Goal: Task Accomplishment & Management: Complete application form

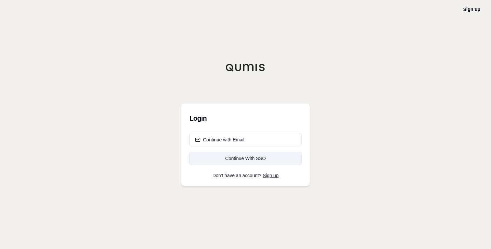
click at [279, 157] on div "Continue With SSO" at bounding box center [245, 158] width 101 height 7
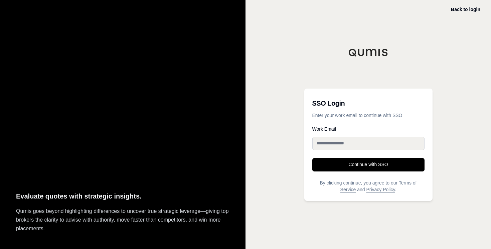
click at [335, 144] on input "Work Email" at bounding box center [368, 143] width 112 height 13
type input "**********"
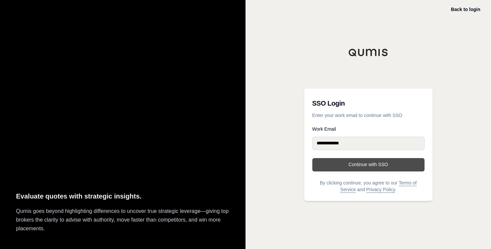
click at [347, 168] on button "Continue with SSO" at bounding box center [368, 164] width 112 height 13
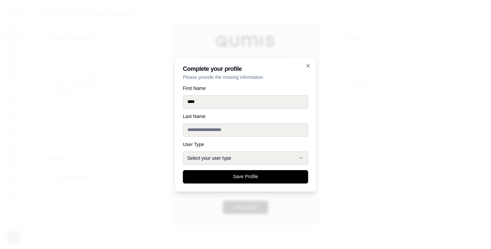
type input "****"
type input "*******"
click at [217, 162] on button "Select your user type" at bounding box center [245, 157] width 125 height 13
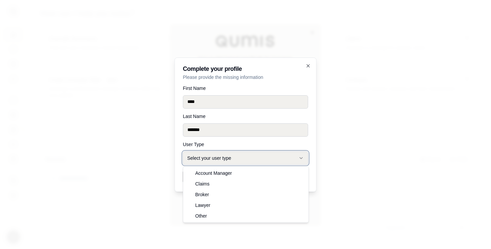
select select "*****"
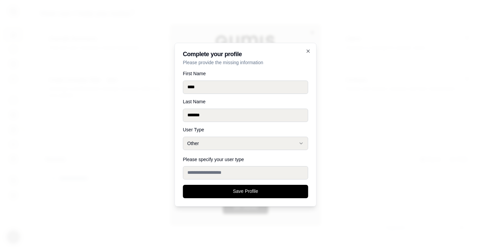
click at [234, 175] on input "Please specify your user type" at bounding box center [245, 172] width 125 height 13
type input "*"
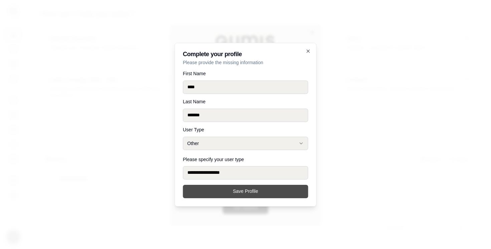
type input "**********"
click at [274, 192] on button "Save Profile" at bounding box center [245, 191] width 125 height 13
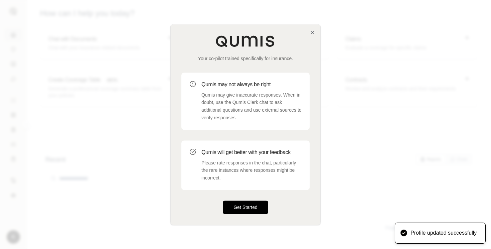
click at [250, 209] on button "Get Started" at bounding box center [245, 206] width 45 height 13
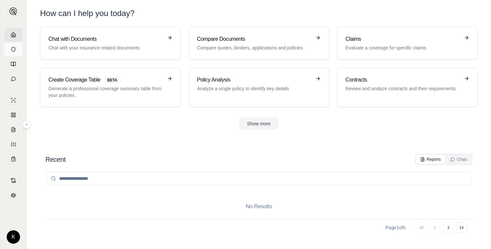
click at [13, 49] on icon at bounding box center [13, 49] width 5 height 5
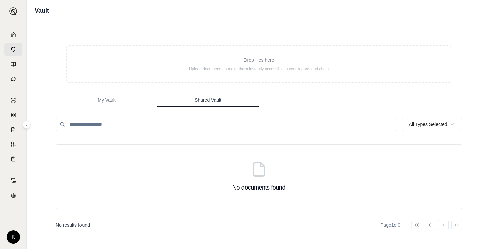
click at [192, 97] on button "Shared Vault" at bounding box center [208, 100] width 102 height 13
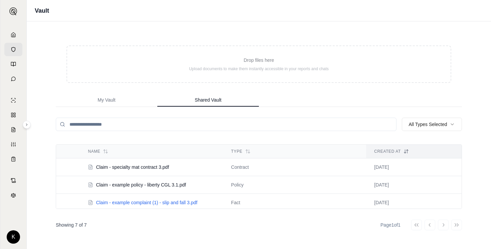
click at [131, 203] on span "Claim - example complaint (1) - slip and fall 3.pdf" at bounding box center [146, 202] width 101 height 7
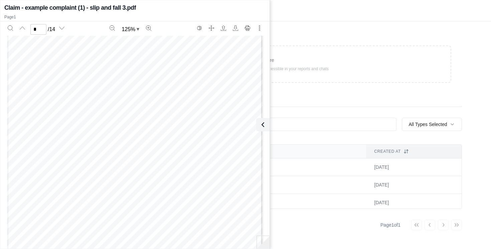
scroll to position [1359, 0]
type input "*"
click at [264, 121] on icon at bounding box center [262, 125] width 8 height 8
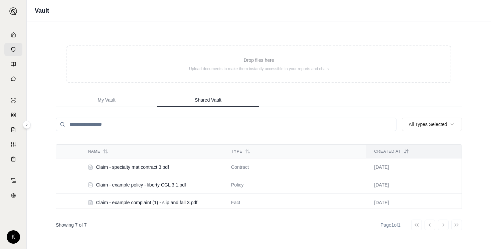
click at [441, 224] on div "Go to first page Go to previous page Go to next page Go to last page" at bounding box center [436, 225] width 51 height 11
click at [445, 224] on div "Go to first page Go to previous page Go to next page Go to last page" at bounding box center [436, 225] width 51 height 11
click at [433, 226] on div "Go to first page Go to previous page Go to next page Go to last page" at bounding box center [436, 225] width 51 height 11
click at [16, 66] on icon at bounding box center [13, 63] width 5 height 5
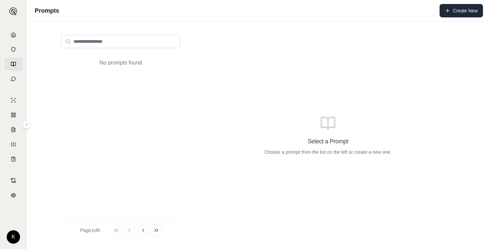
click at [450, 10] on icon at bounding box center [447, 10] width 5 height 5
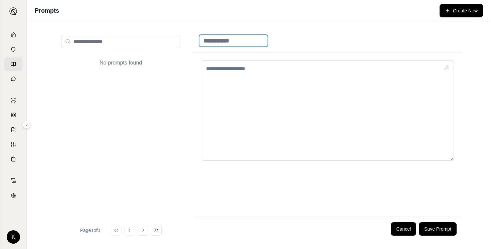
click at [248, 43] on input at bounding box center [233, 41] width 69 height 12
type input "****"
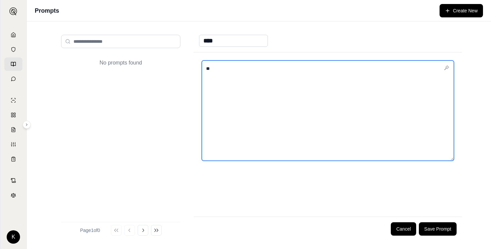
type textarea "*"
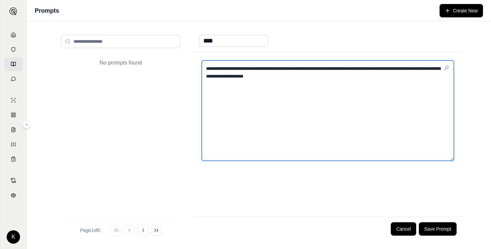
click at [405, 77] on textarea "**********" at bounding box center [328, 110] width 252 height 100
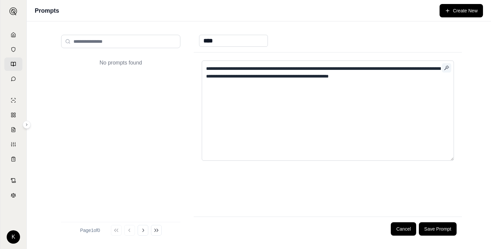
click at [447, 67] on icon "button" at bounding box center [446, 67] width 5 height 5
type textarea "**********"
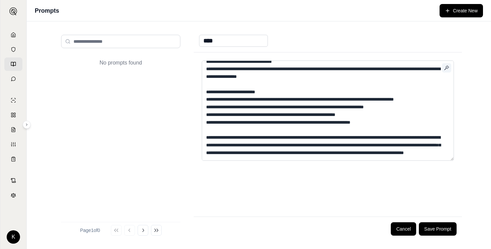
scroll to position [167, 0]
click at [432, 231] on button "Save Prompt" at bounding box center [438, 228] width 38 height 13
click at [141, 230] on button "Go to next page" at bounding box center [143, 230] width 11 height 11
click at [131, 232] on icon at bounding box center [129, 230] width 5 height 5
click at [100, 137] on div "No prompts found" at bounding box center [120, 134] width 119 height 163
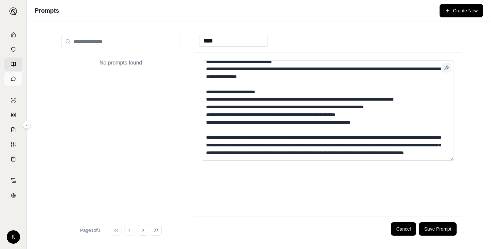
click at [14, 80] on icon at bounding box center [13, 79] width 4 height 4
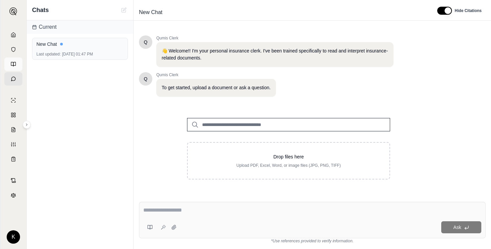
click at [15, 64] on icon at bounding box center [14, 64] width 2 height 4
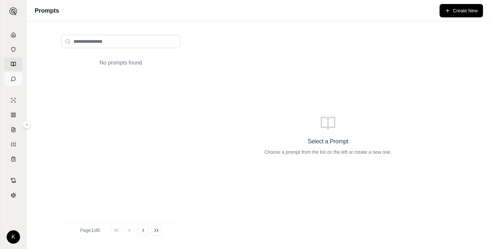
click at [14, 78] on icon at bounding box center [13, 78] width 5 height 5
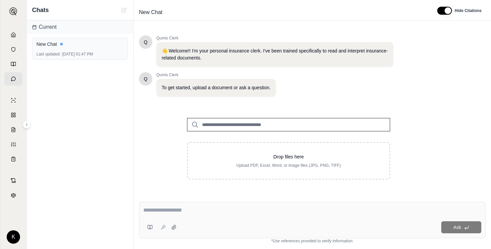
click at [238, 127] on input "search" at bounding box center [288, 124] width 203 height 13
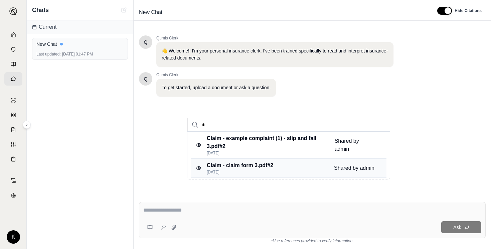
type input "*"
click at [297, 165] on div "Claim - claim form 3.pdf #2 [DATE] Shared by admin" at bounding box center [289, 168] width 196 height 19
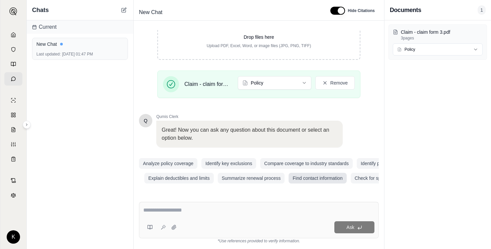
scroll to position [0, 48]
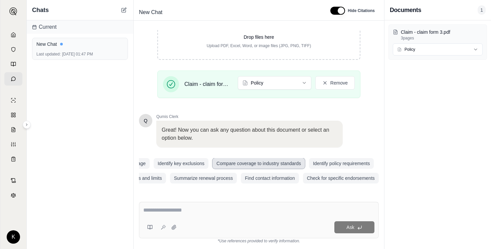
click at [279, 165] on button "Compare coverage to industry standards" at bounding box center [259, 163] width 93 height 11
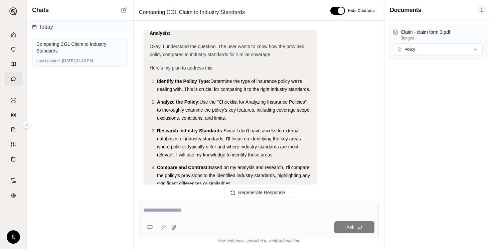
scroll to position [0, 0]
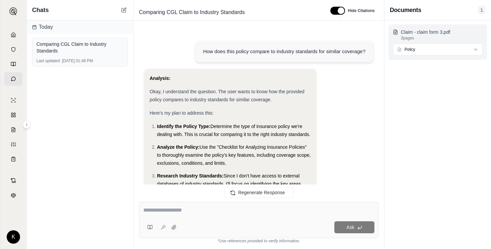
click at [438, 29] on p "Claim - claim form 3.pdf" at bounding box center [442, 32] width 82 height 7
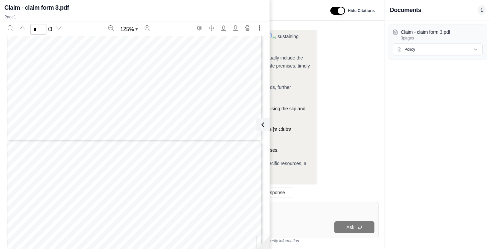
scroll to position [205, 0]
type input "*"
click at [265, 126] on icon at bounding box center [262, 125] width 8 height 8
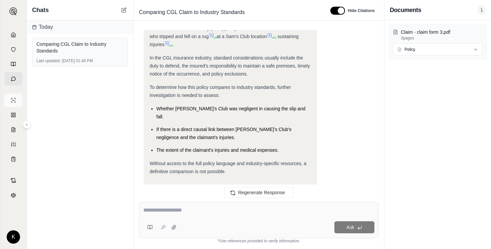
click at [14, 103] on icon at bounding box center [13, 100] width 5 height 5
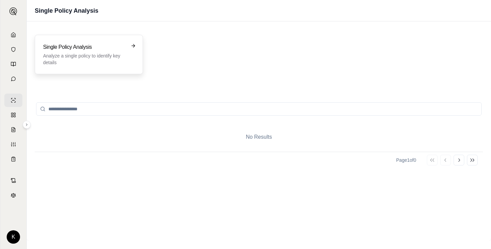
click at [83, 44] on h3 "Single Policy Analysis" at bounding box center [84, 47] width 82 height 8
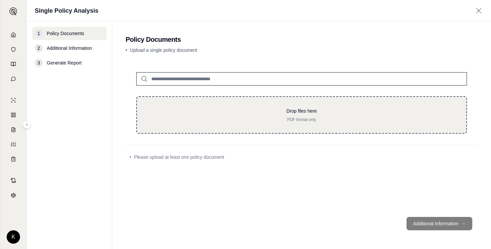
click at [292, 113] on p "Drop files here" at bounding box center [302, 111] width 308 height 7
click at [296, 111] on p "Drop files here" at bounding box center [302, 111] width 308 height 7
type input "**********"
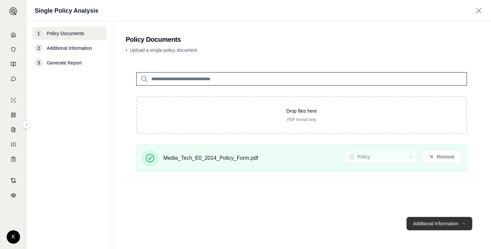
click at [430, 221] on button "Additional Information →" at bounding box center [440, 223] width 66 height 13
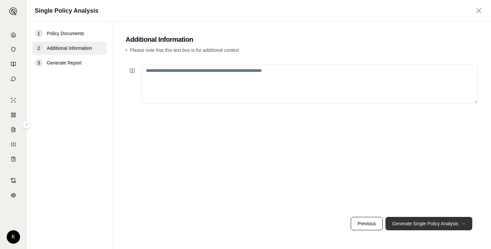
click at [408, 223] on button "Generate Single Policy Analysis →" at bounding box center [429, 223] width 87 height 13
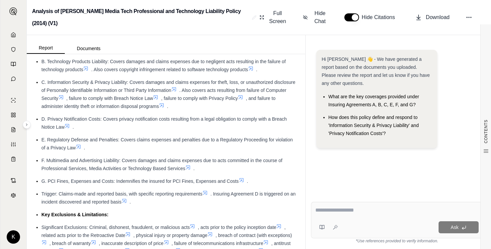
scroll to position [200, 0]
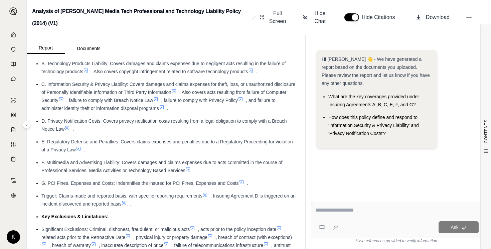
click at [254, 71] on icon at bounding box center [250, 70] width 5 height 5
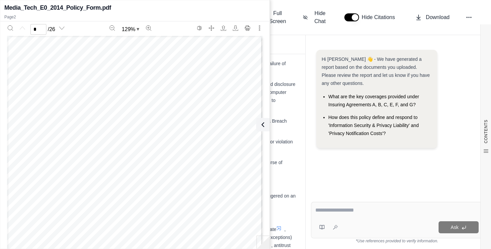
scroll to position [362, 0]
type input "*"
click at [298, 51] on div "Report Documents" at bounding box center [166, 44] width 279 height 19
click at [261, 125] on icon at bounding box center [262, 125] width 2 height 4
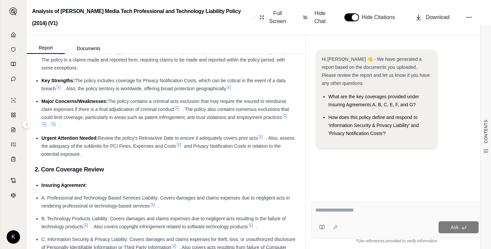
scroll to position [46, 0]
click at [262, 133] on li "Urgent Attention Needed: Review the policy's Retroactive Date to ensure it adeq…" at bounding box center [169, 145] width 256 height 24
click at [263, 135] on icon at bounding box center [260, 136] width 5 height 5
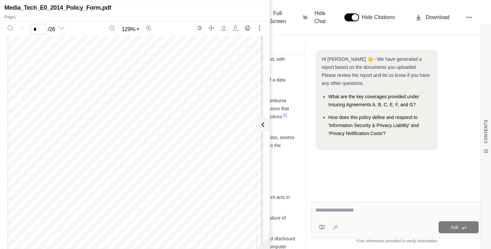
scroll to position [0, 0]
click at [265, 121] on icon at bounding box center [263, 125] width 8 height 8
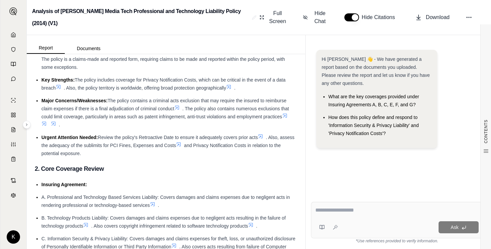
click at [179, 144] on icon at bounding box center [179, 145] width 4 height 4
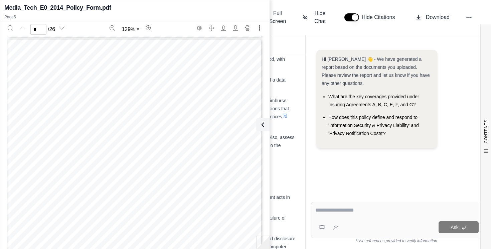
type input "*"
click at [268, 122] on button at bounding box center [261, 124] width 13 height 13
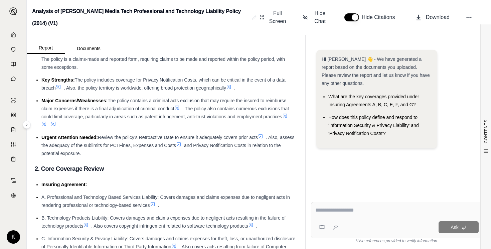
click at [286, 118] on icon at bounding box center [284, 115] width 5 height 5
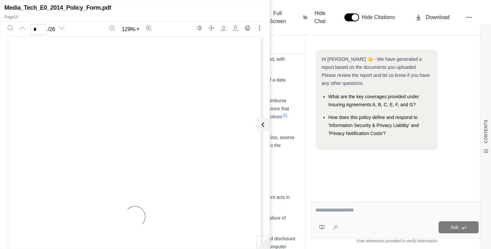
type input "**"
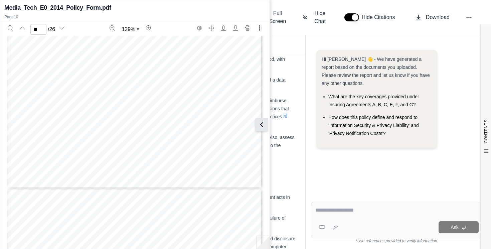
click at [264, 127] on icon at bounding box center [262, 125] width 8 height 8
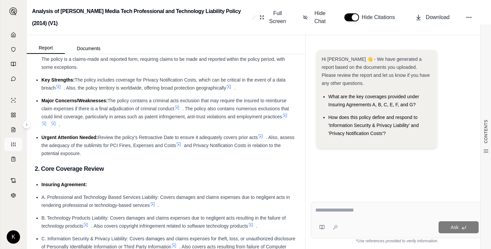
click at [15, 144] on line at bounding box center [15, 143] width 0 height 2
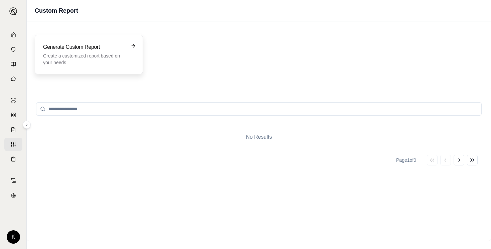
click at [73, 72] on div "Generate Custom Report Create a customized report based on your needs" at bounding box center [89, 54] width 108 height 39
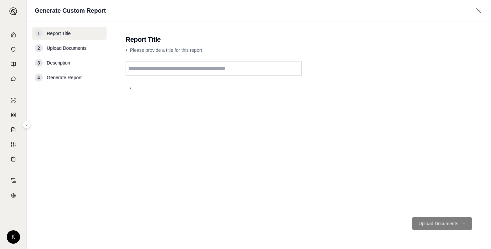
click at [170, 72] on input "text" at bounding box center [214, 68] width 176 height 14
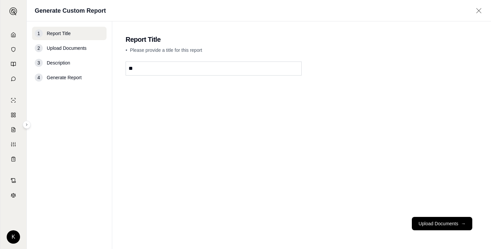
type input "*"
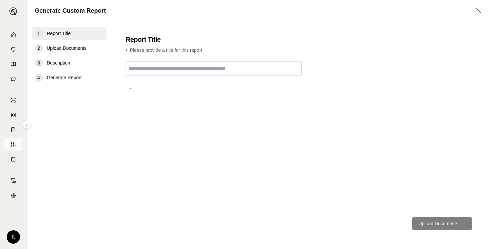
click at [13, 143] on line at bounding box center [13, 143] width 1 height 0
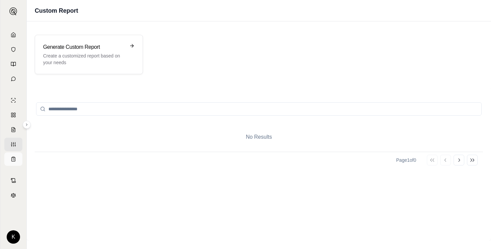
click at [15, 160] on icon at bounding box center [14, 159] width 4 height 4
click at [105, 61] on p "Generate a professional coverage summary table from your policies." at bounding box center [84, 58] width 82 height 13
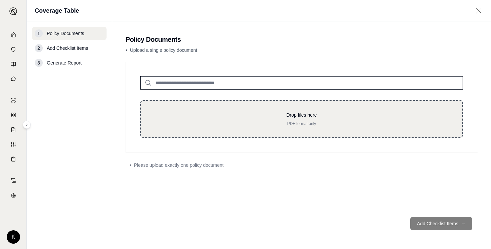
click at [250, 118] on p "Drop files here" at bounding box center [302, 115] width 300 height 7
type input "**********"
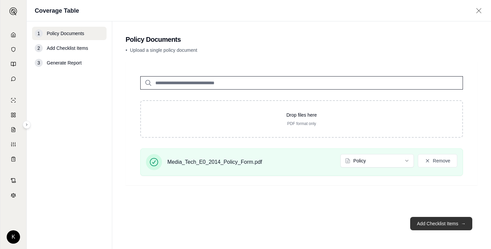
click at [461, 227] on button "Add Checklist Items →" at bounding box center [441, 223] width 62 height 13
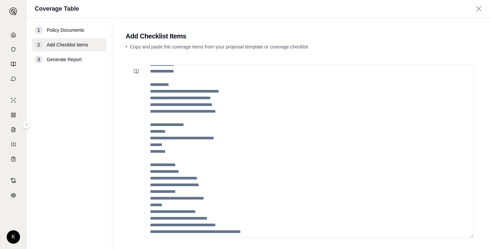
scroll to position [114, 0]
click at [223, 98] on textarea at bounding box center [310, 151] width 328 height 173
drag, startPoint x: 232, startPoint y: 99, endPoint x: 174, endPoint y: 99, distance: 58.1
click at [174, 99] on textarea at bounding box center [310, 151] width 328 height 173
click at [134, 73] on icon at bounding box center [135, 71] width 2 height 4
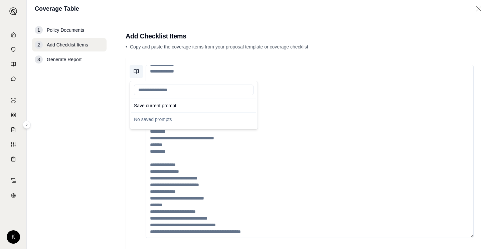
click at [134, 73] on icon at bounding box center [135, 71] width 2 height 4
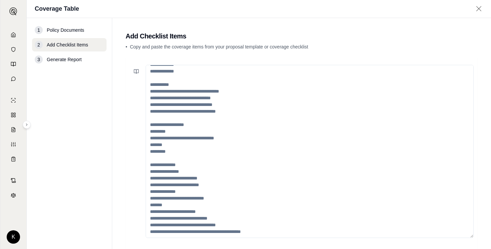
click at [221, 59] on div at bounding box center [302, 156] width 352 height 197
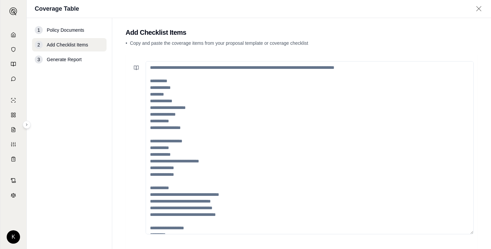
scroll to position [0, 0]
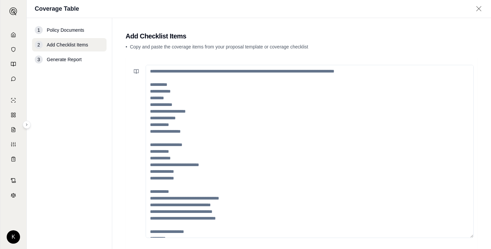
click at [173, 75] on textarea at bounding box center [310, 151] width 328 height 173
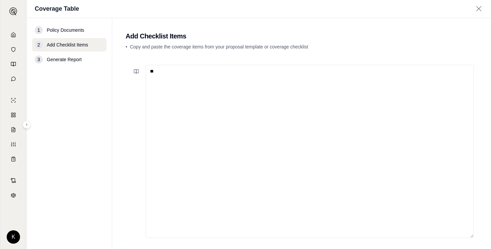
type textarea "*"
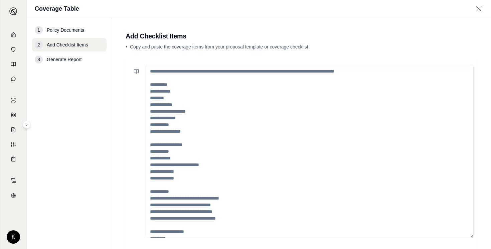
click at [376, 41] on main "Add Checklist Items • Copy and paste the coverage items from your proposal temp…" at bounding box center [301, 133] width 379 height 231
click at [165, 73] on textarea at bounding box center [310, 151] width 328 height 173
paste textarea "**********"
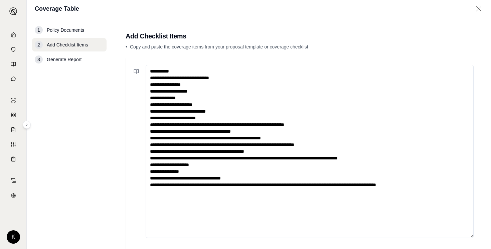
click at [151, 71] on textarea "**********" at bounding box center [310, 151] width 328 height 173
type textarea "**********"
click at [468, 36] on h2 "Add Checklist Items" at bounding box center [302, 35] width 352 height 9
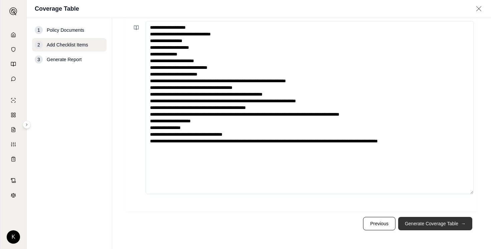
click at [438, 225] on button "Generate Coverage Table →" at bounding box center [435, 223] width 74 height 13
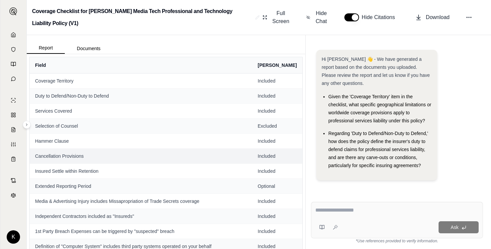
scroll to position [13, 0]
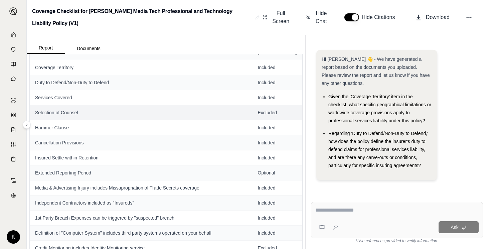
click at [176, 113] on span "Selection of Counsel" at bounding box center [141, 112] width 212 height 7
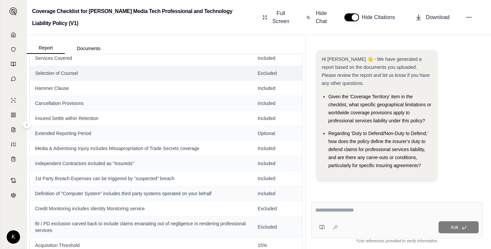
scroll to position [104, 0]
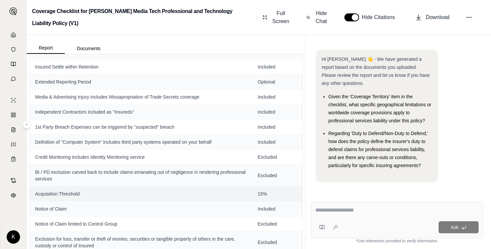
click at [153, 193] on td "Acquisition Threshold" at bounding box center [141, 193] width 223 height 15
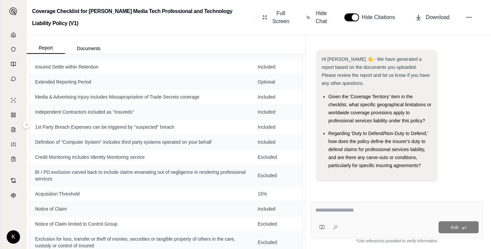
click at [344, 219] on div "Ask" at bounding box center [397, 220] width 172 height 36
type textarea "**********"
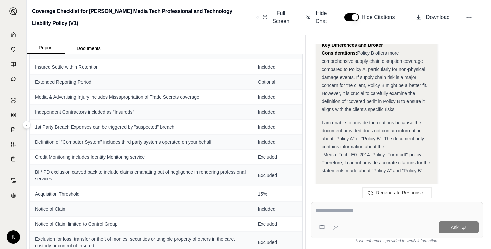
scroll to position [691, 0]
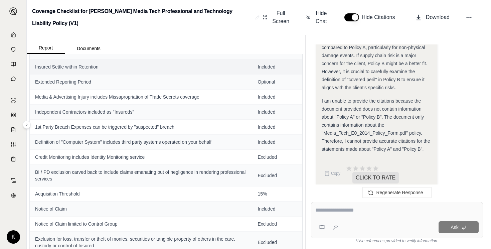
click at [222, 72] on td "Insured Settle within Retention" at bounding box center [141, 66] width 223 height 15
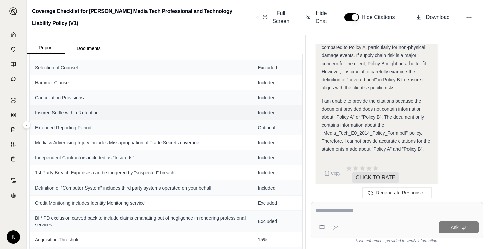
scroll to position [0, 0]
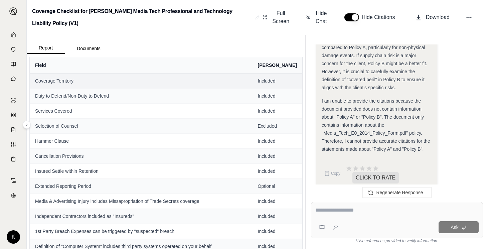
click at [169, 88] on td "Coverage Territory" at bounding box center [141, 80] width 223 height 15
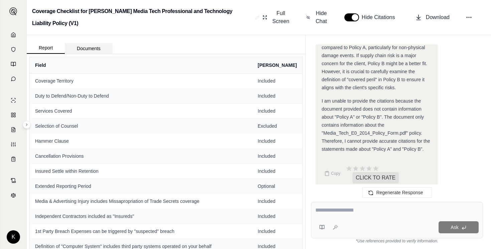
click at [87, 44] on button "Documents" at bounding box center [89, 48] width 48 height 11
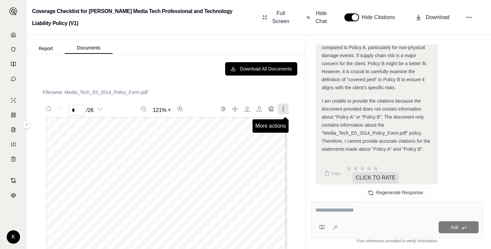
click at [280, 108] on button "More actions" at bounding box center [283, 109] width 11 height 11
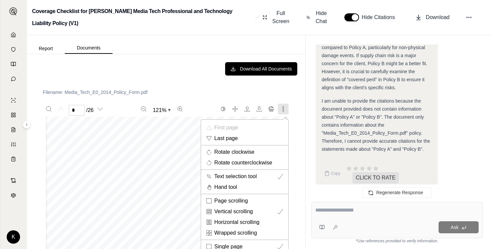
scroll to position [48, 0]
click at [181, 96] on div at bounding box center [245, 124] width 491 height 249
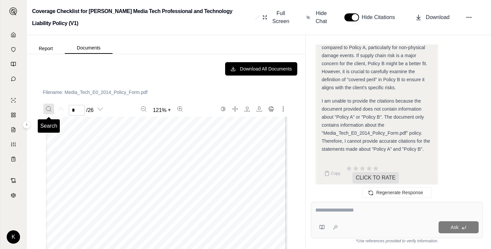
click at [48, 111] on icon "Search" at bounding box center [48, 108] width 5 height 5
type input "**********"
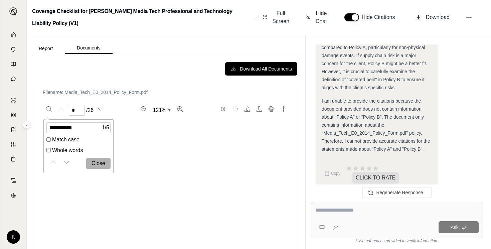
type input "**"
click at [35, 51] on button "Report" at bounding box center [46, 48] width 38 height 11
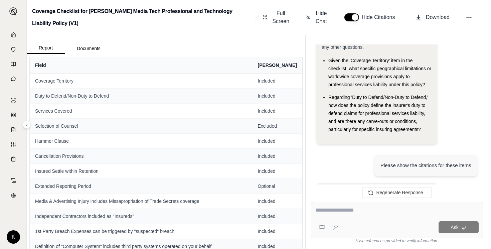
scroll to position [0, 0]
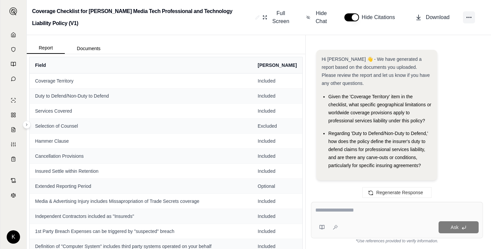
click at [469, 22] on button at bounding box center [469, 17] width 12 height 12
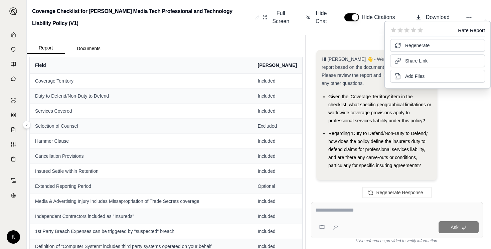
click at [217, 23] on h2 "Coverage Checklist for [PERSON_NAME] Media Tech Professional and Technology Lia…" at bounding box center [142, 17] width 221 height 24
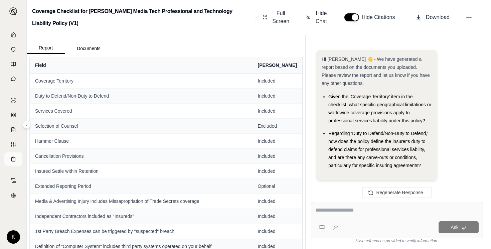
click at [12, 158] on rect at bounding box center [13, 157] width 2 height 1
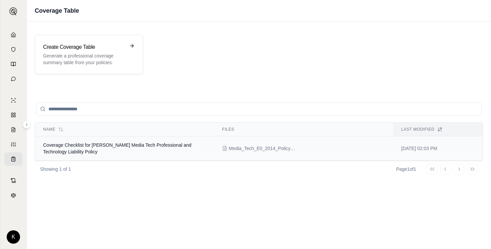
click at [109, 147] on span "Coverage Checklist for [PERSON_NAME] Media Tech Professional and Technology Lia…" at bounding box center [117, 148] width 148 height 12
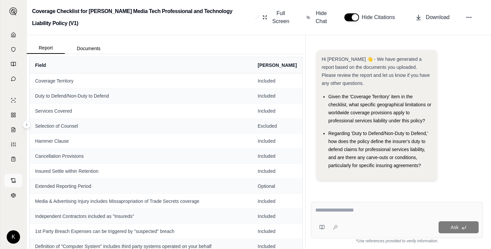
click at [12, 180] on icon at bounding box center [13, 180] width 5 height 5
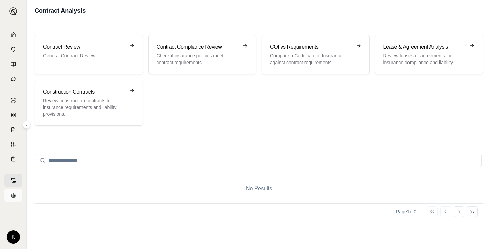
click at [14, 194] on icon at bounding box center [13, 194] width 5 height 5
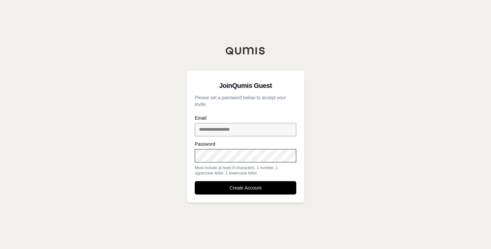
click at [195, 181] on button "Create Account" at bounding box center [246, 187] width 102 height 13
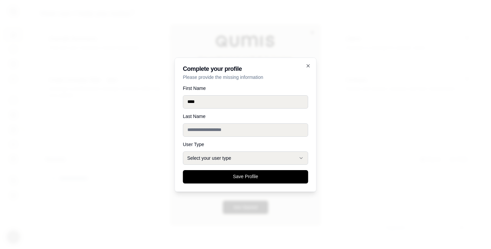
type input "****"
type input "*******"
click at [414, 109] on div at bounding box center [245, 124] width 491 height 249
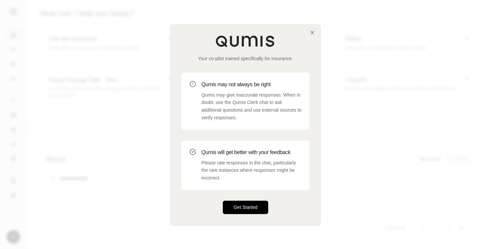
click at [248, 205] on button "Get Started" at bounding box center [245, 206] width 45 height 13
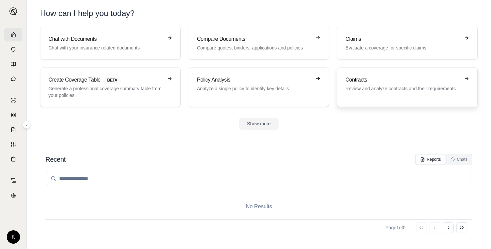
click at [375, 94] on div "Contracts Review and analyze contracts and their requirements" at bounding box center [407, 87] width 124 height 23
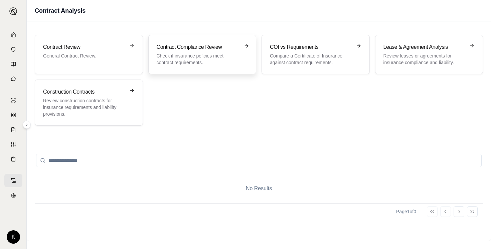
click at [187, 52] on p "Check if insurance policies meet contract requirements." at bounding box center [198, 58] width 82 height 13
